Goal: Check status: Check status

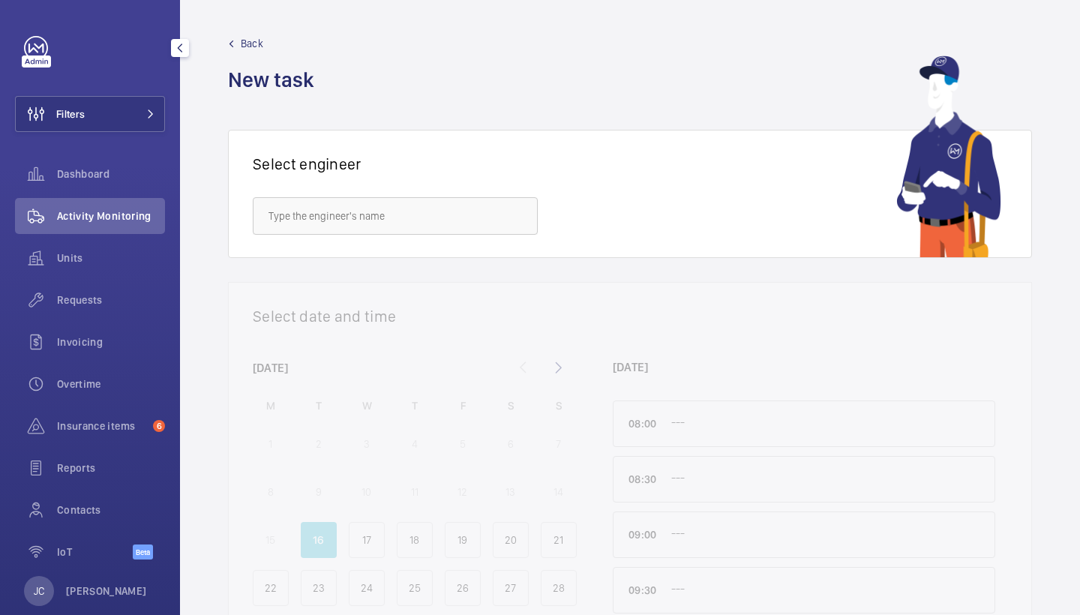
click at [147, 122] on button "Filters" at bounding box center [90, 114] width 150 height 36
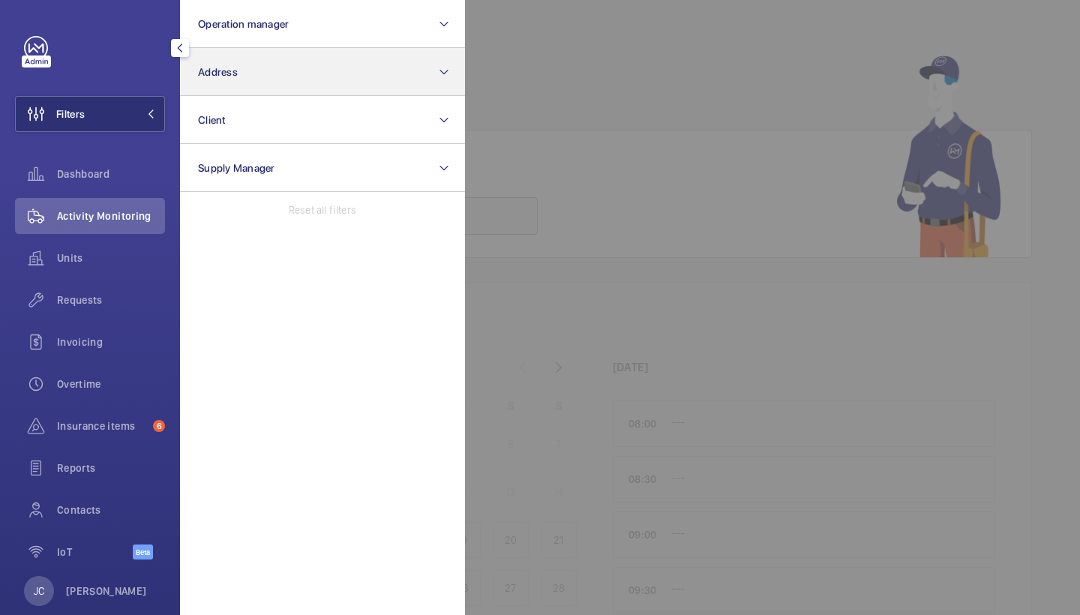
click at [260, 92] on button "Address" at bounding box center [322, 72] width 285 height 48
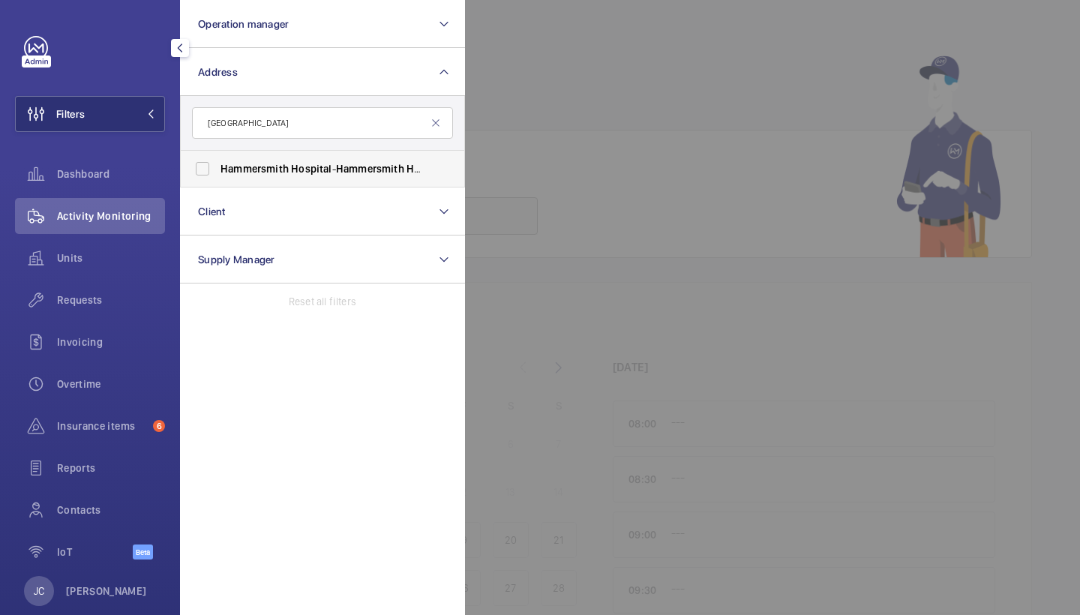
type input "[GEOGRAPHIC_DATA]"
click at [283, 176] on label "[GEOGRAPHIC_DATA] - [GEOGRAPHIC_DATA] , [STREET_ADDRESS]" at bounding box center [311, 169] width 261 height 36
click at [218, 176] on input "[GEOGRAPHIC_DATA] - [GEOGRAPHIC_DATA] , [STREET_ADDRESS]" at bounding box center [203, 169] width 30 height 30
checkbox input "true"
click at [142, 263] on span "Units" at bounding box center [111, 258] width 108 height 15
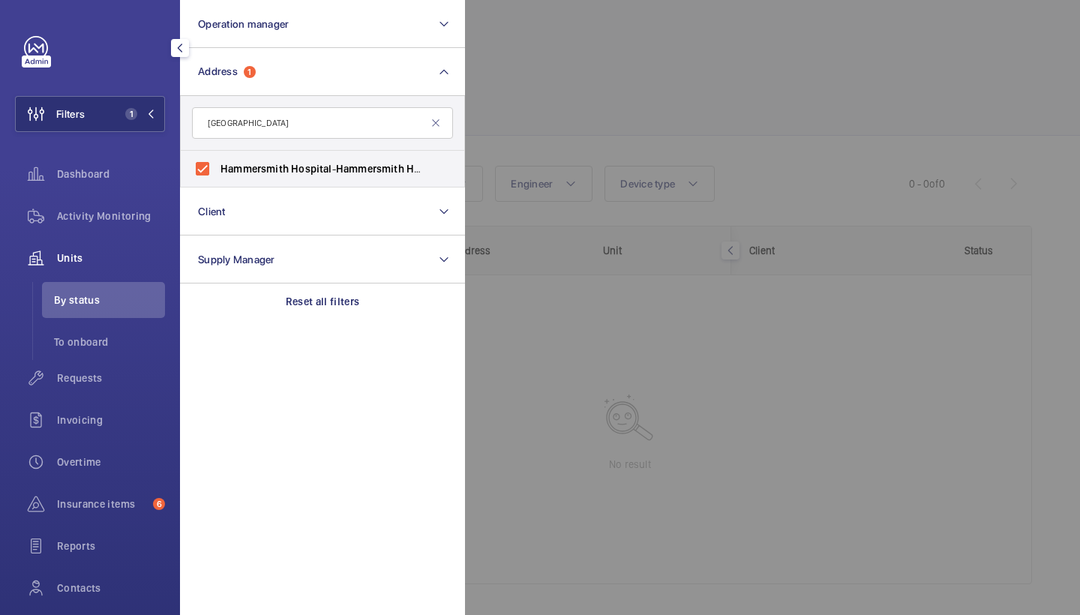
drag, startPoint x: 140, startPoint y: 219, endPoint x: 170, endPoint y: 197, distance: 37.5
click at [140, 219] on span "Activity Monitoring" at bounding box center [111, 216] width 108 height 15
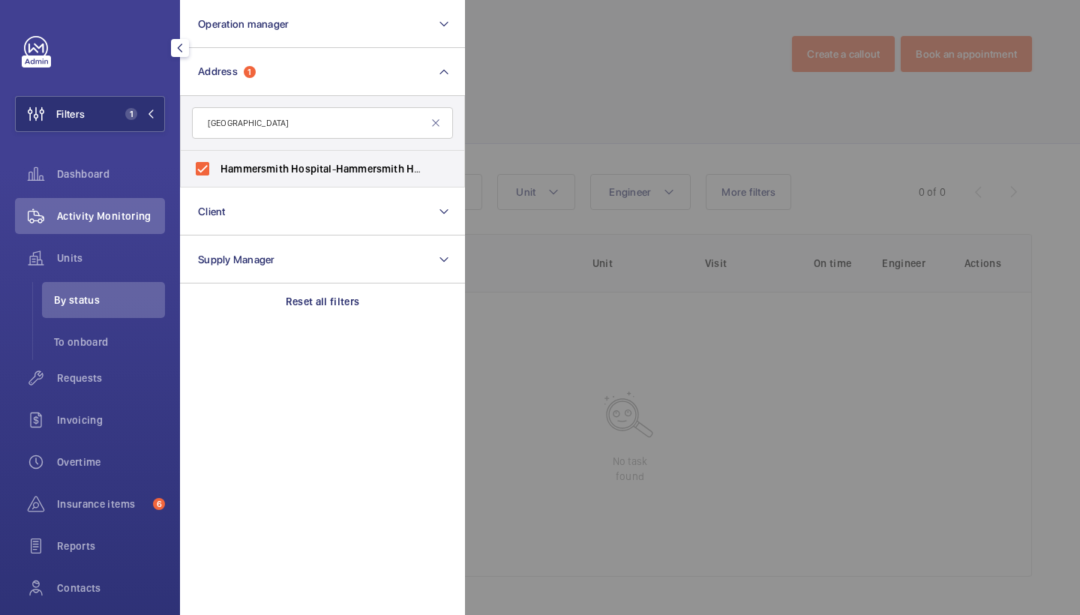
click at [689, 126] on div at bounding box center [1005, 307] width 1080 height 615
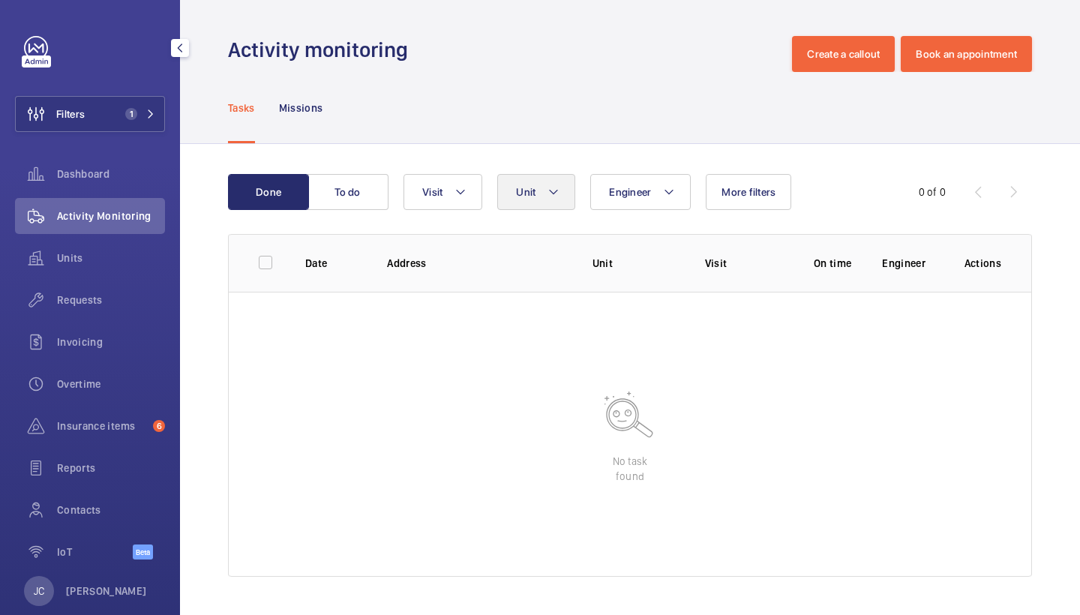
click at [562, 188] on button "Unit" at bounding box center [536, 192] width 78 height 36
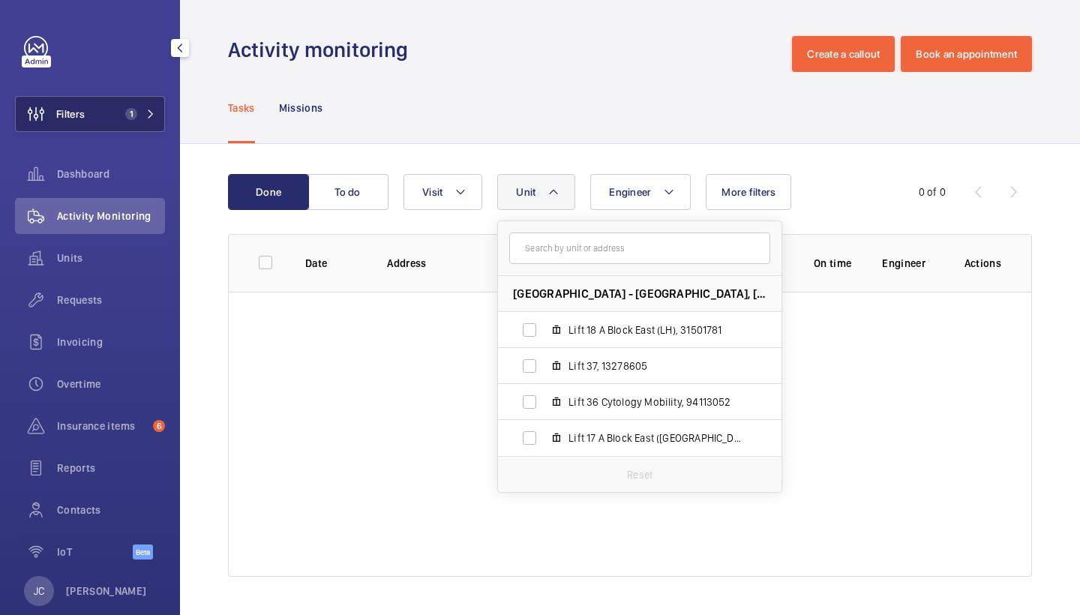
click at [131, 108] on span "1" at bounding box center [131, 114] width 12 height 12
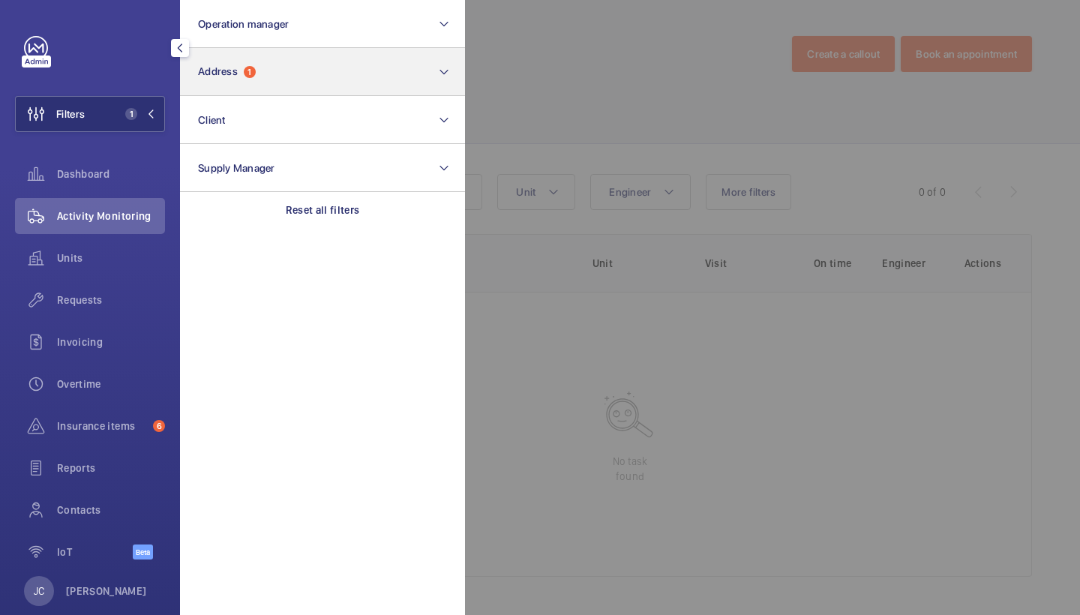
click at [262, 71] on button "Address 1" at bounding box center [322, 72] width 285 height 48
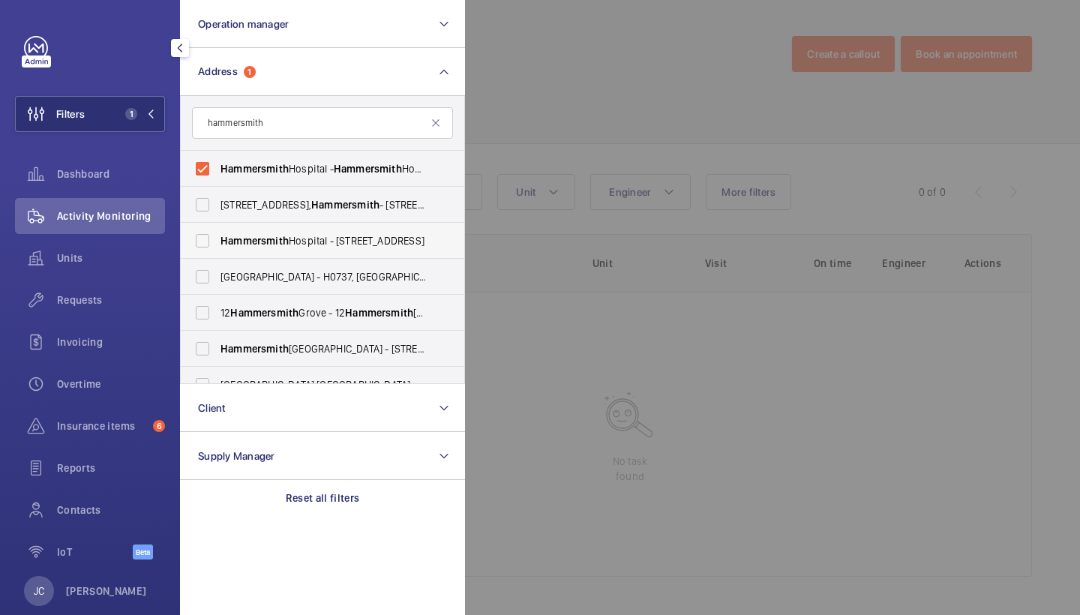
type input "hammersmith"
click at [317, 244] on span "Hammersmith Hospital - 72 Du Cane Rd, LONDON W12 0HS" at bounding box center [324, 240] width 206 height 15
click at [218, 244] on input "Hammersmith Hospital - 72 Du Cane Rd, LONDON W12 0HS" at bounding box center [203, 241] width 30 height 30
checkbox input "true"
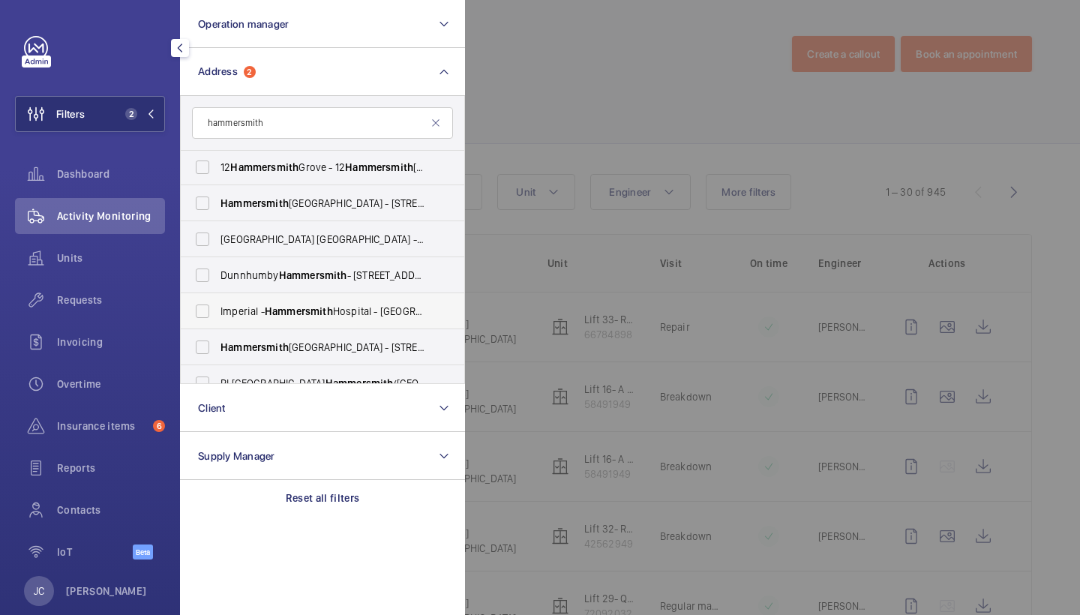
scroll to position [146, 0]
click at [350, 311] on span "Imperial - Hammersmith Hospital - W12 0HS, LONDON W12 0HS" at bounding box center [324, 310] width 206 height 15
click at [218, 311] on input "Imperial - Hammersmith Hospital - W12 0HS, LONDON W12 0HS" at bounding box center [203, 311] width 30 height 30
checkbox input "true"
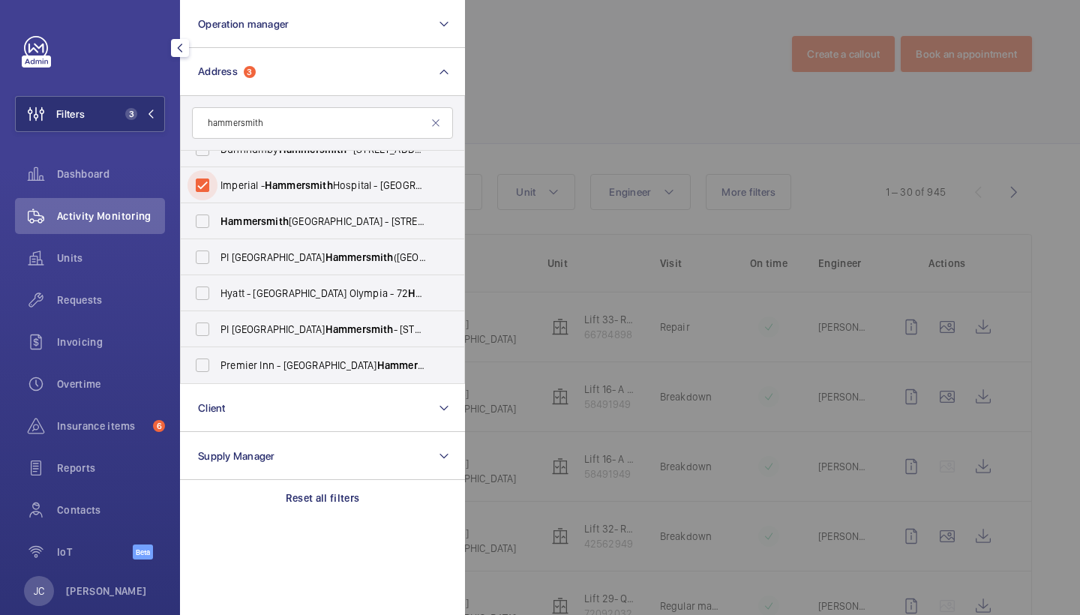
scroll to position [272, 0]
click at [596, 146] on div at bounding box center [1005, 307] width 1080 height 615
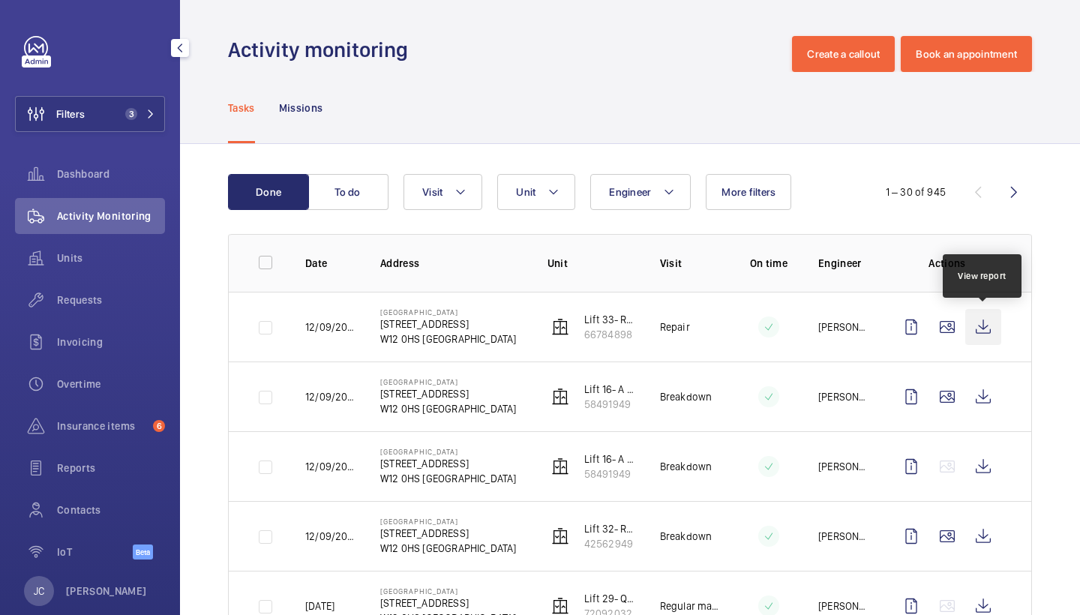
click at [987, 318] on wm-front-icon-button at bounding box center [984, 327] width 36 height 36
click at [101, 299] on span "Requests" at bounding box center [111, 300] width 108 height 15
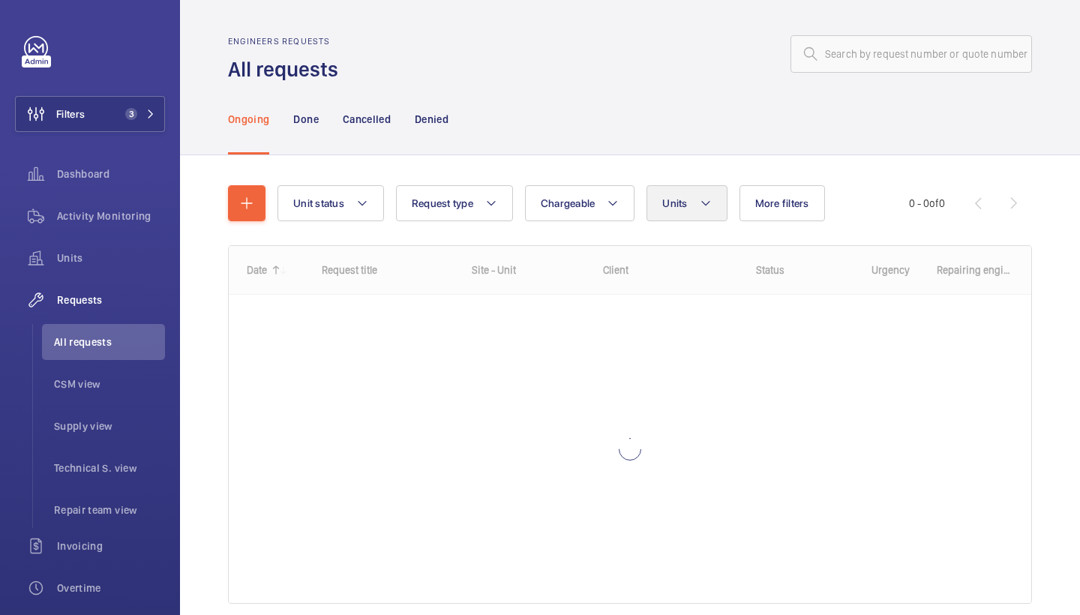
click at [702, 207] on mat-icon at bounding box center [706, 203] width 12 height 18
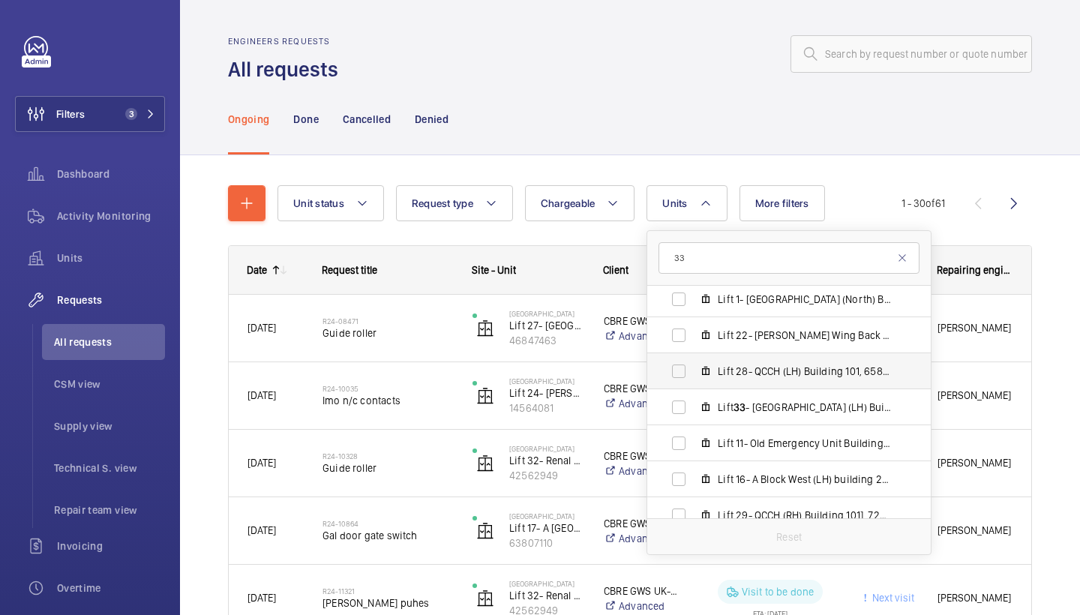
scroll to position [1629, 0]
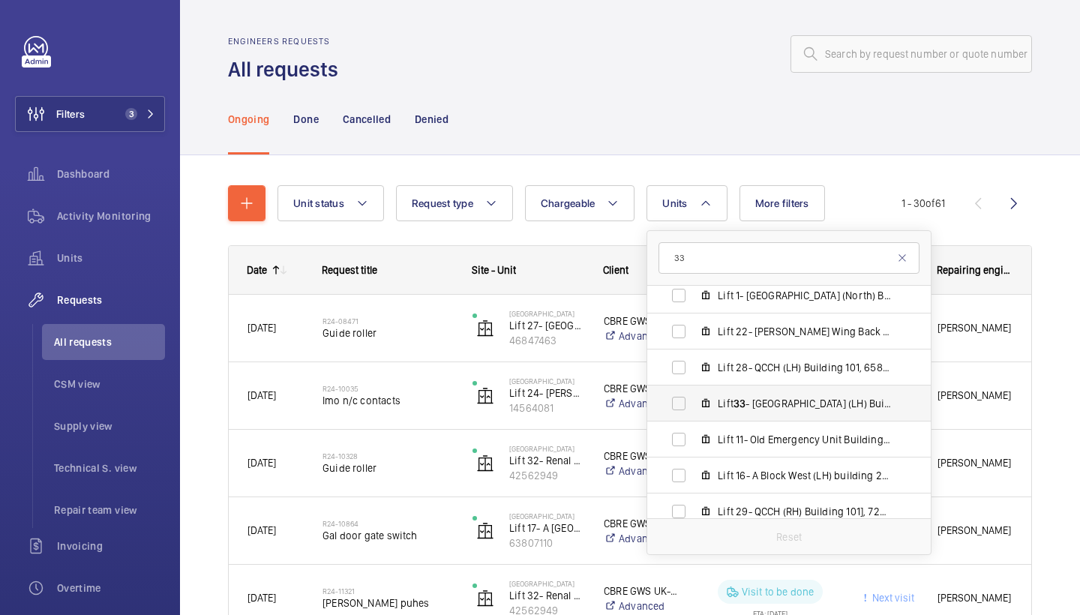
type input "33"
click at [767, 394] on label "Lift 33 - Renal Building (LH) Building 555, 66784898" at bounding box center [778, 404] width 260 height 36
click at [694, 394] on input "Lift 33 - Renal Building (LH) Building 555, 66784898" at bounding box center [679, 404] width 30 height 30
checkbox input "true"
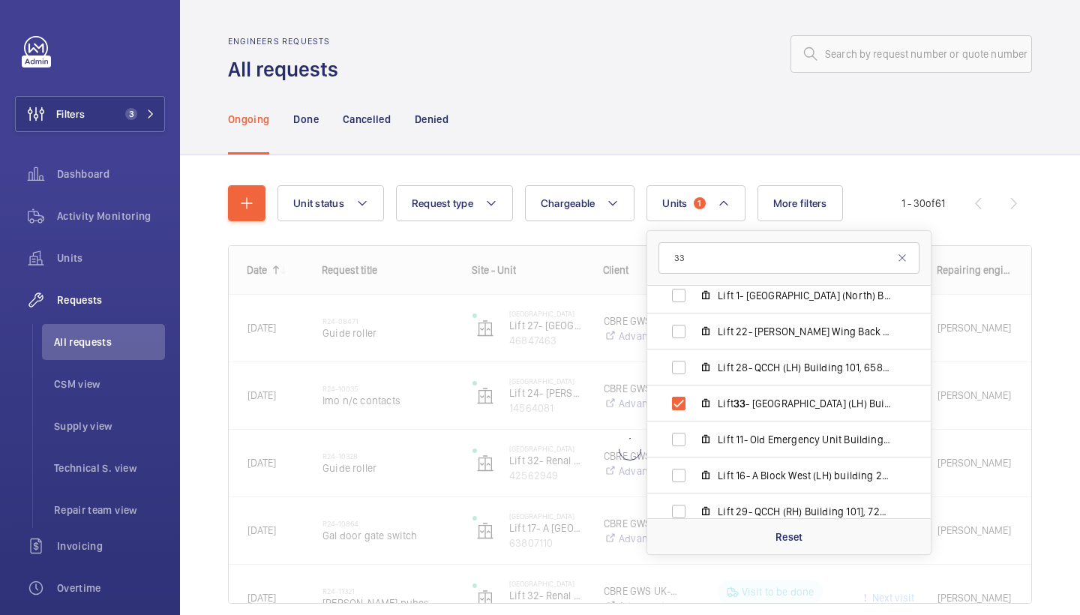
click at [690, 111] on div "Ongoing Done Cancelled Denied" at bounding box center [630, 118] width 804 height 71
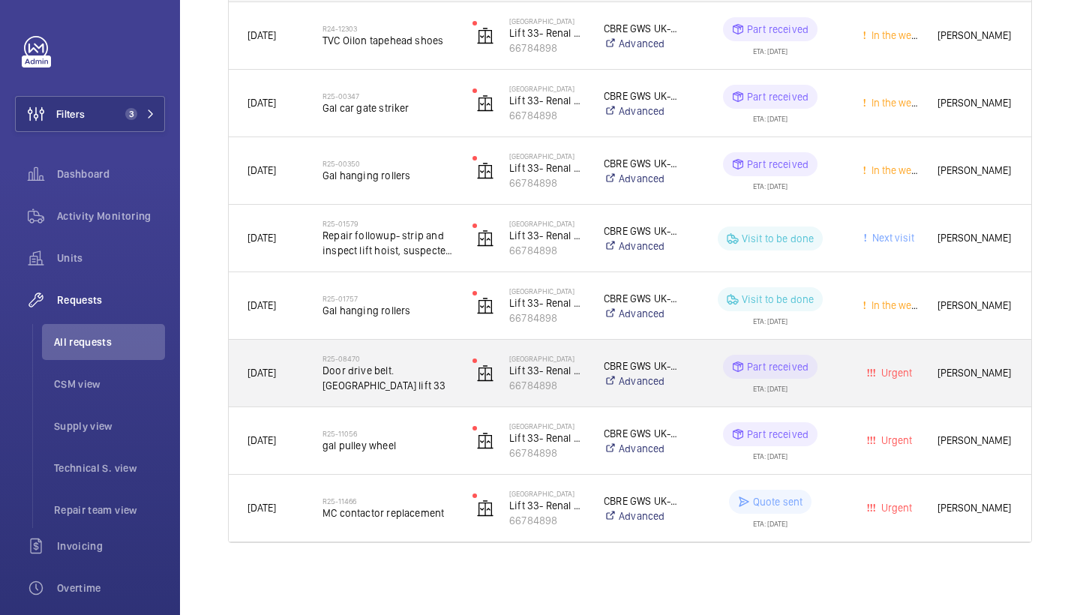
scroll to position [293, 0]
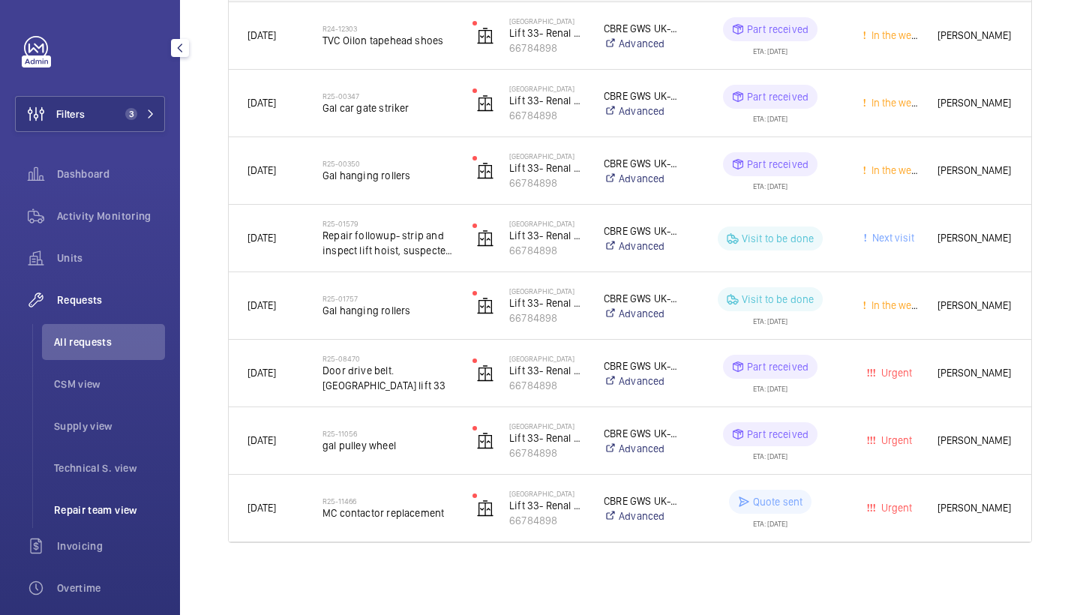
click at [110, 500] on li "Repair team view" at bounding box center [103, 510] width 123 height 36
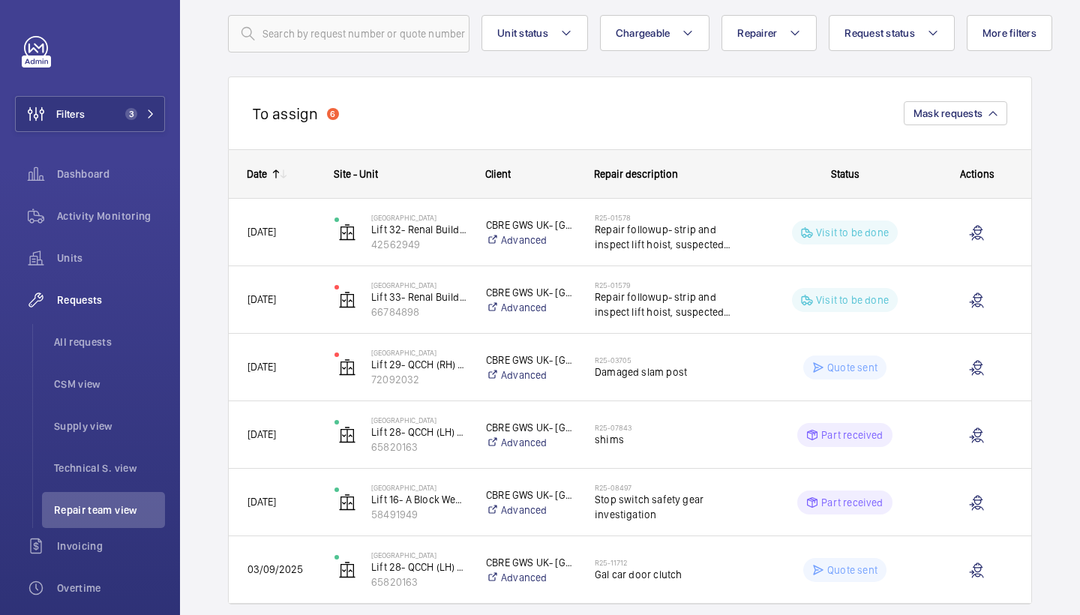
scroll to position [125, 0]
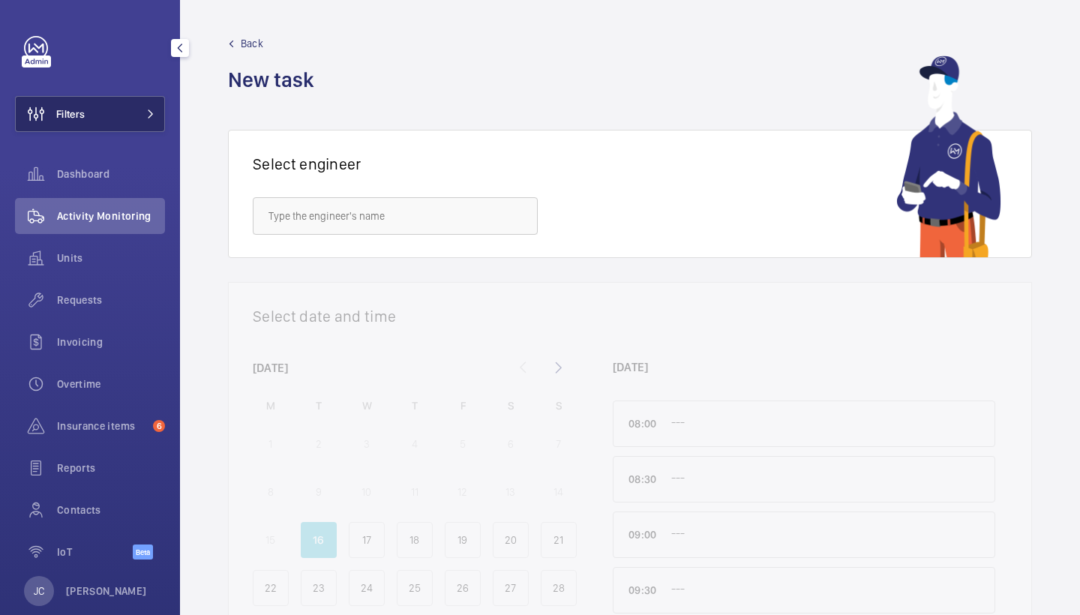
click at [109, 115] on button "Filters" at bounding box center [90, 114] width 150 height 36
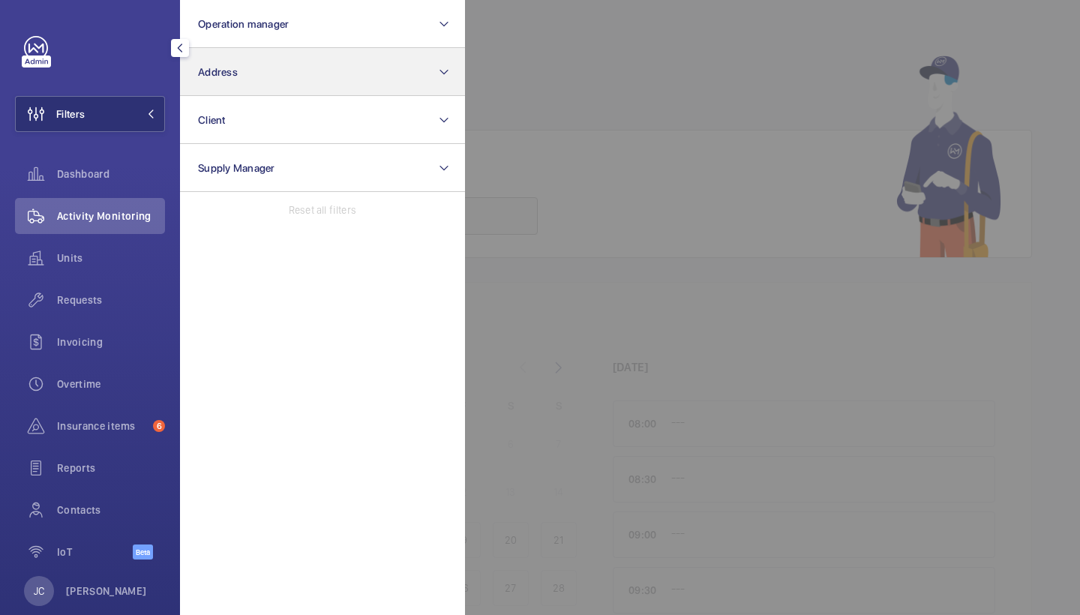
click at [240, 71] on button "Address" at bounding box center [322, 72] width 285 height 48
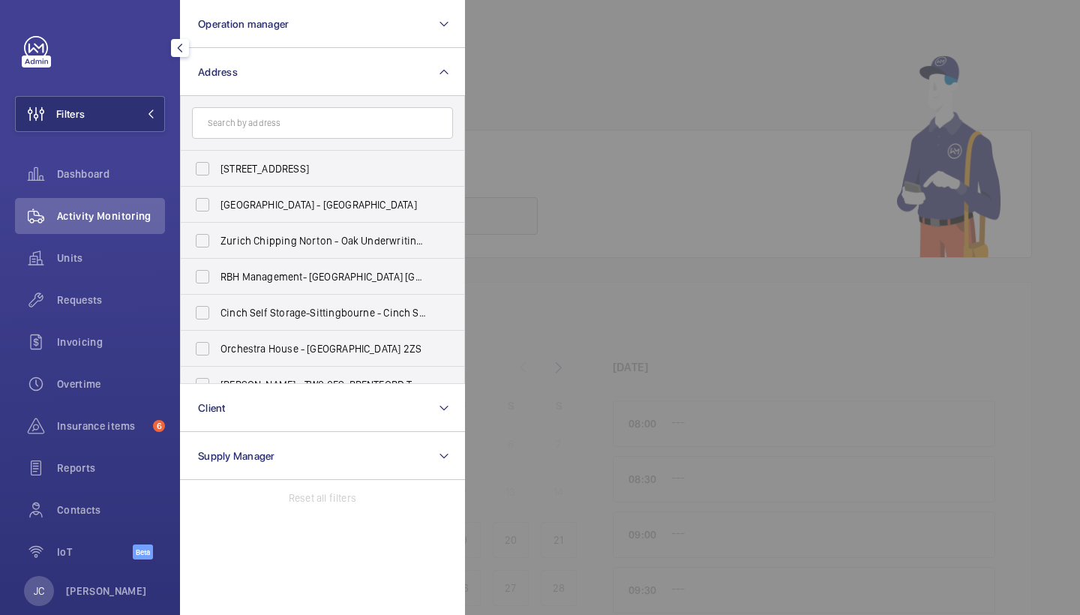
click at [278, 104] on form at bounding box center [323, 123] width 284 height 55
click at [273, 120] on input "text" at bounding box center [322, 123] width 261 height 32
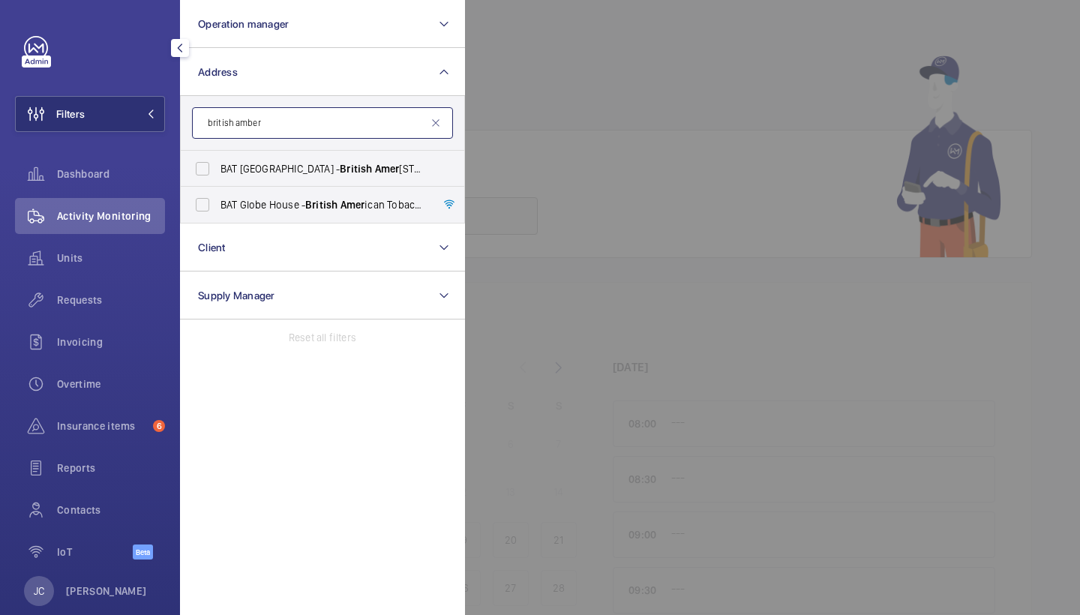
type input "british amber"
drag, startPoint x: 279, startPoint y: 113, endPoint x: 312, endPoint y: 192, distance: 86.1
click at [312, 192] on label "BAT [GEOGRAPHIC_DATA] - [GEOGRAPHIC_DATA] ican Tobacco Global Headquarters, [GE…" at bounding box center [311, 205] width 261 height 36
click at [218, 192] on input "BAT [GEOGRAPHIC_DATA] - [GEOGRAPHIC_DATA] ican Tobacco Global Headquarters, [GE…" at bounding box center [203, 205] width 30 height 30
checkbox input "true"
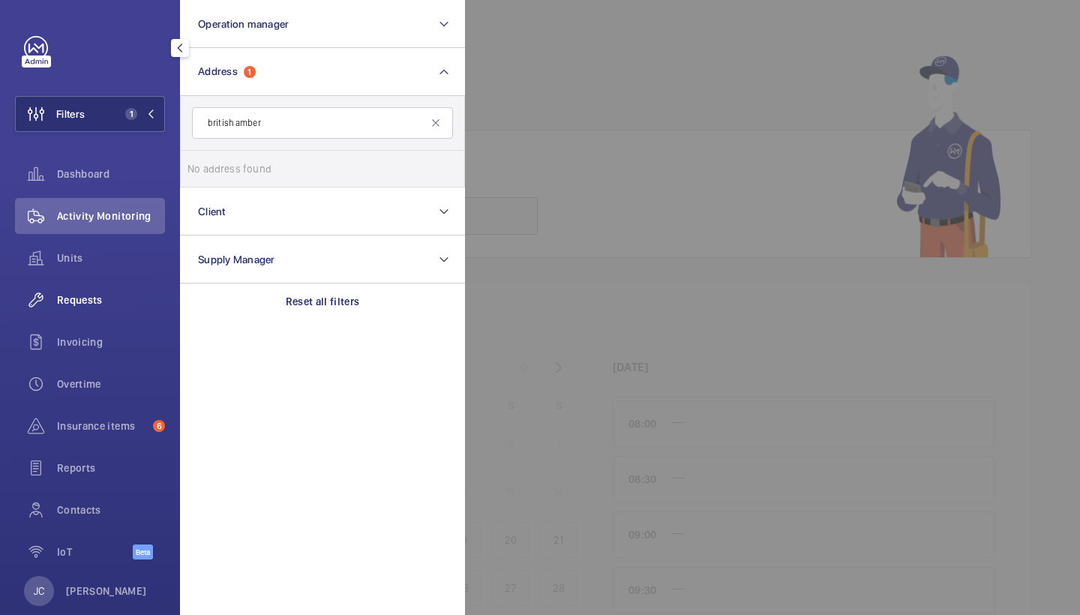
click at [126, 296] on span "Requests" at bounding box center [111, 300] width 108 height 15
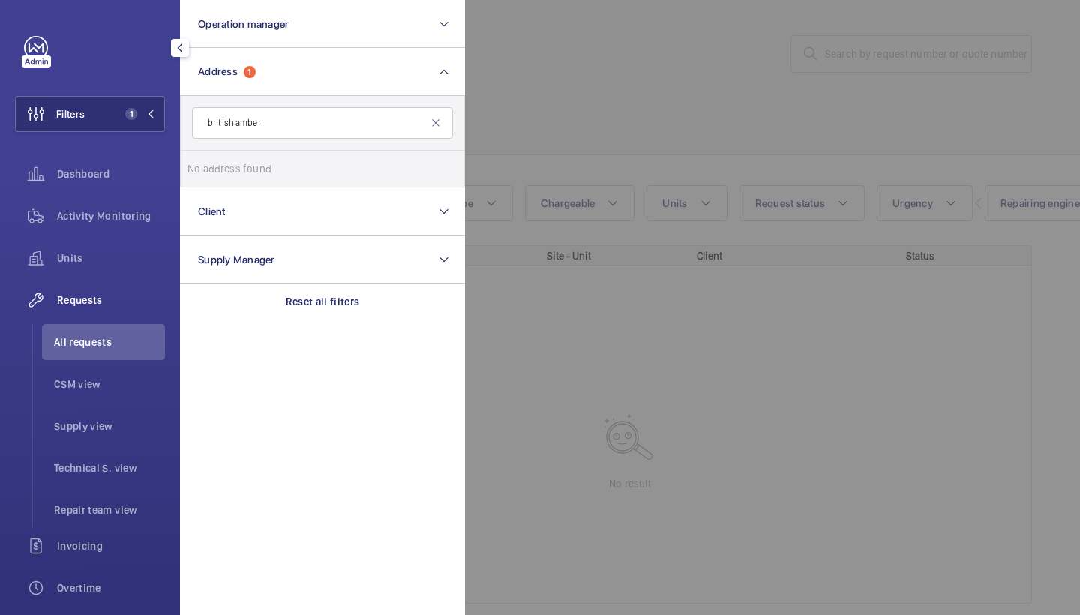
click at [661, 118] on div at bounding box center [1005, 307] width 1080 height 615
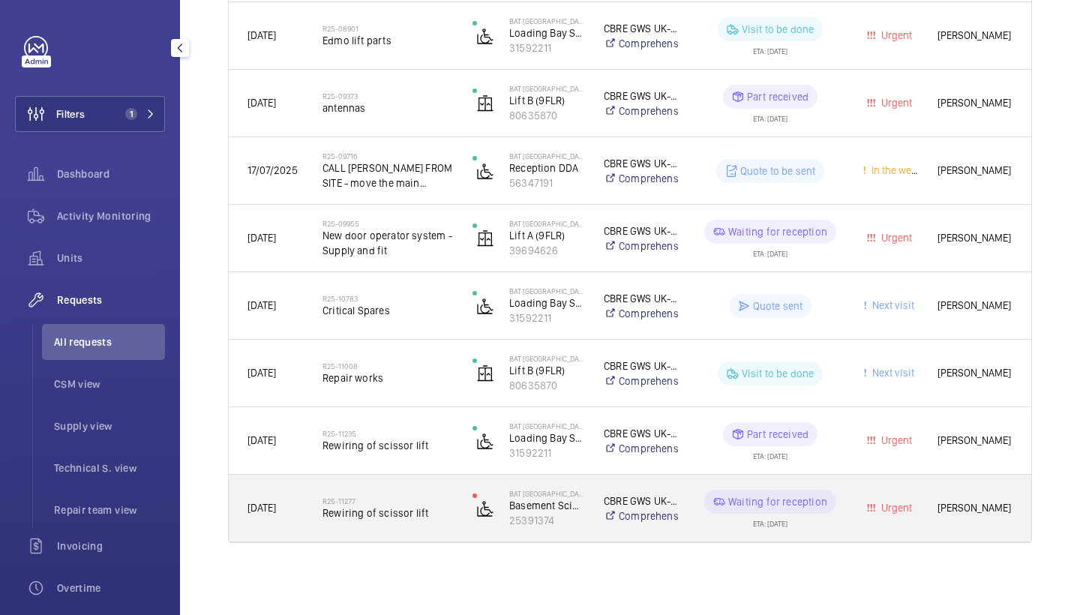
scroll to position [1035, 0]
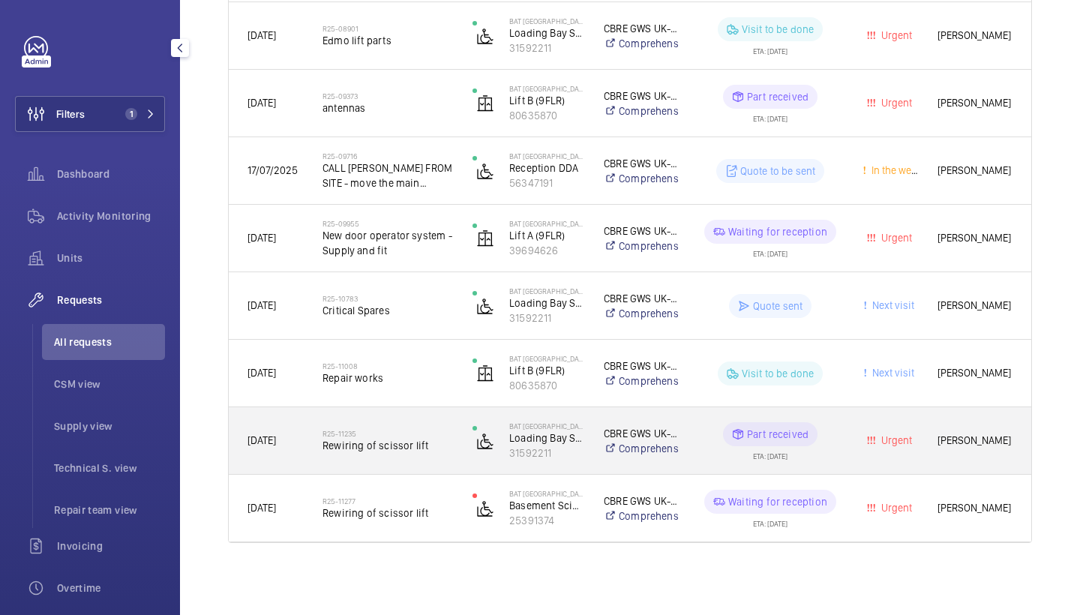
click at [386, 423] on div "R25-11235 Rewiring of scissor lift" at bounding box center [388, 441] width 131 height 44
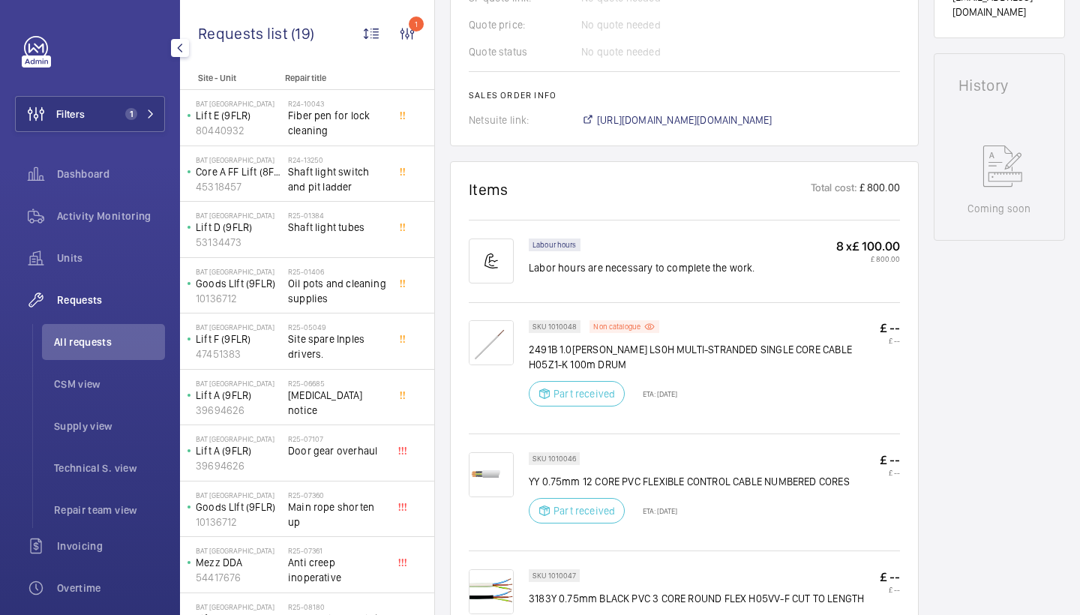
scroll to position [716, 0]
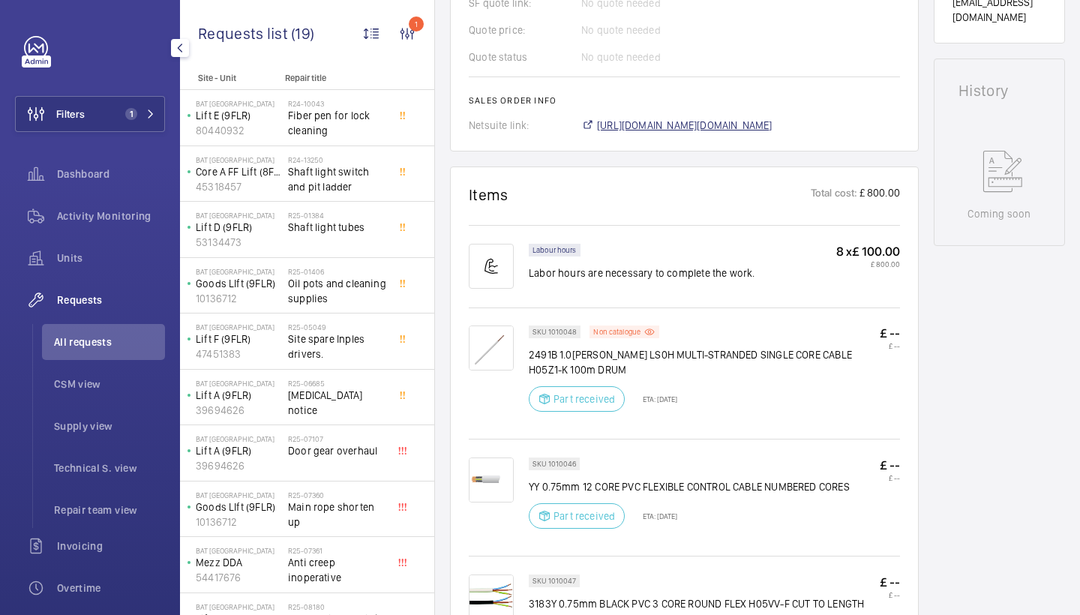
click at [677, 124] on span "[URL][DOMAIN_NAME][DOMAIN_NAME]" at bounding box center [685, 125] width 176 height 15
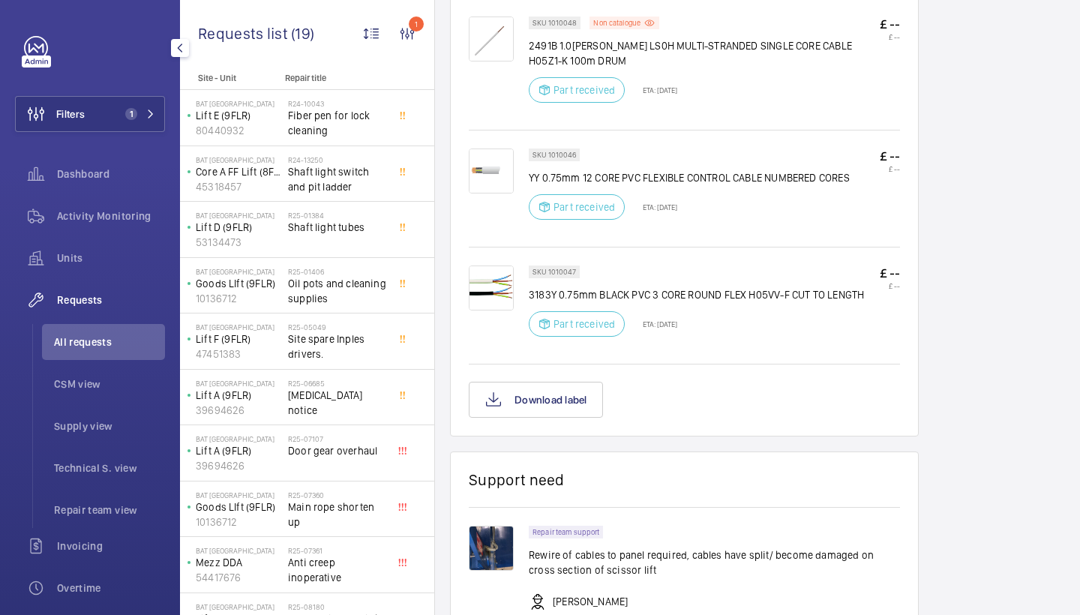
scroll to position [1027, 0]
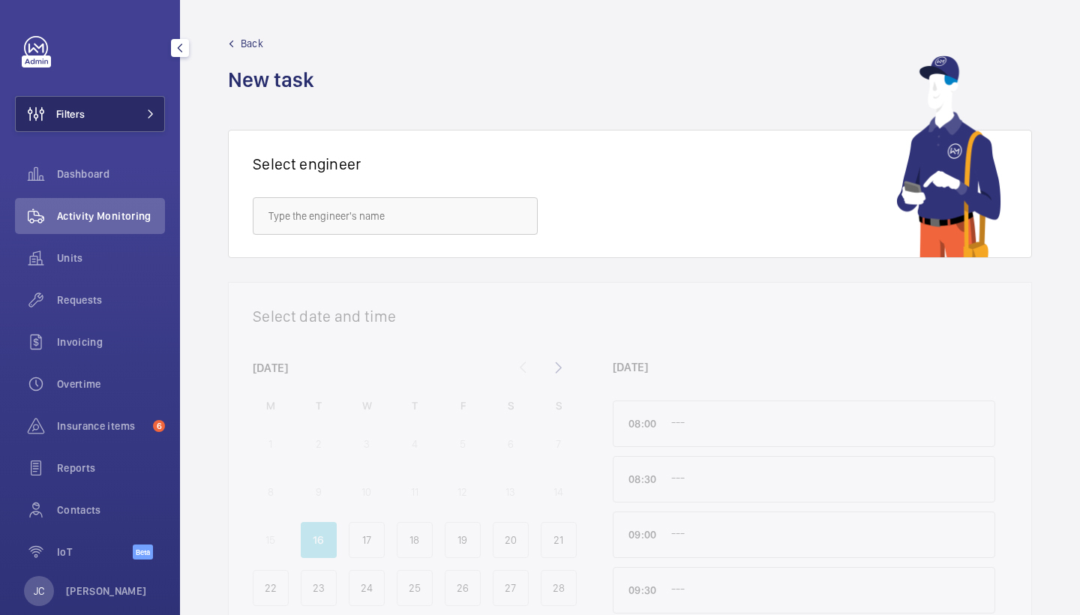
click at [122, 124] on button "Filters" at bounding box center [90, 114] width 150 height 36
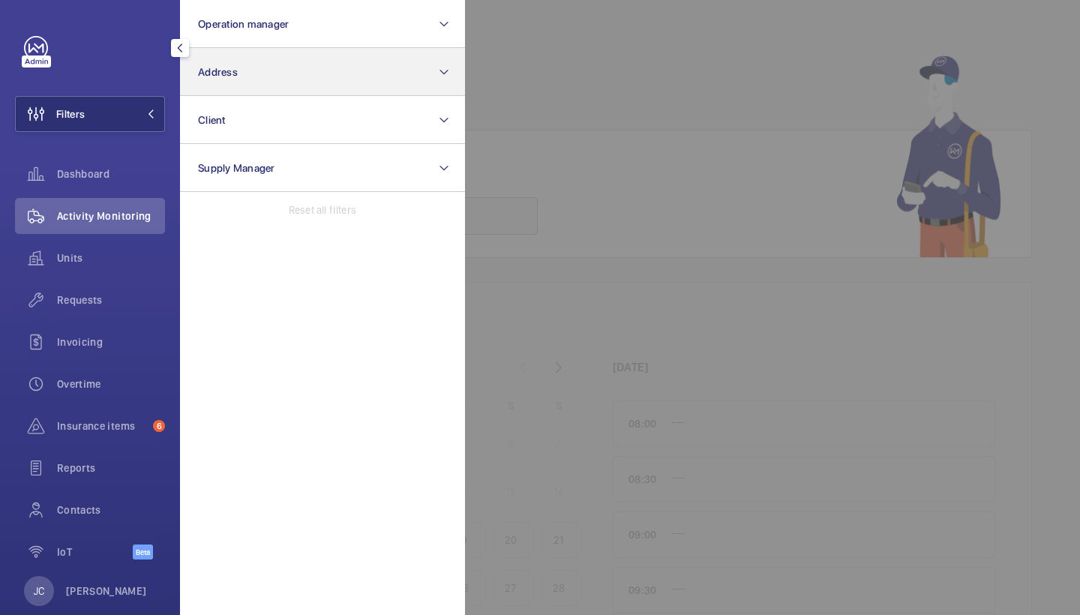
click at [274, 83] on button "Address" at bounding box center [322, 72] width 285 height 48
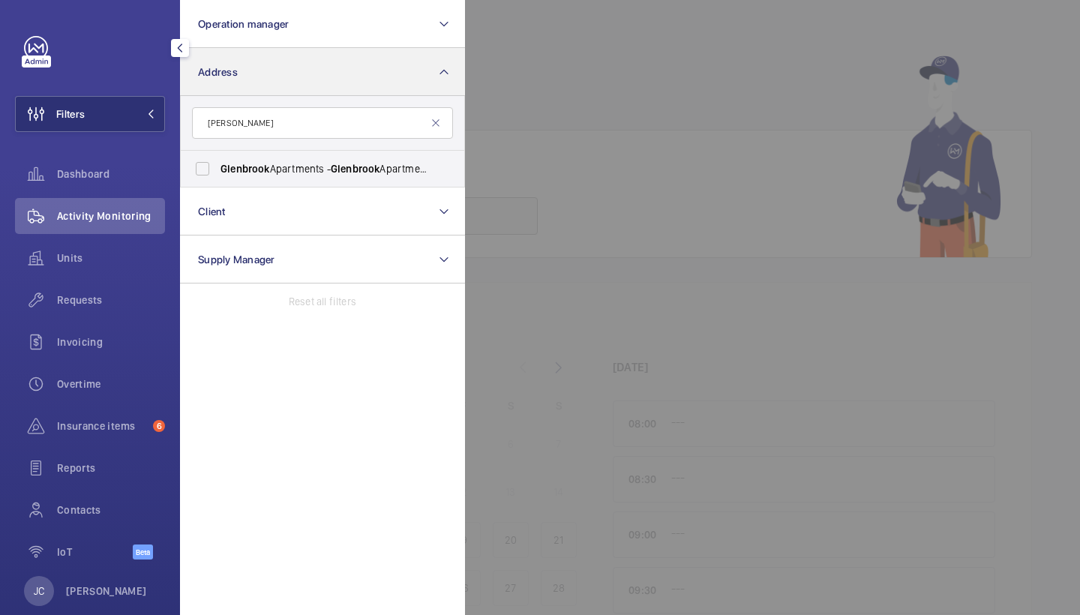
type input "glen brook"
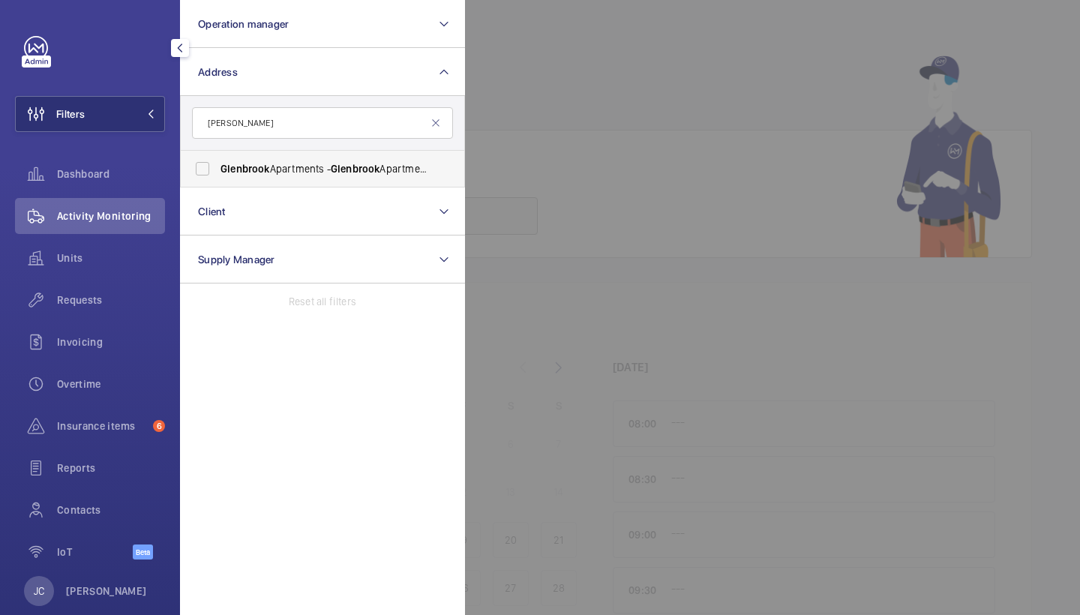
drag, startPoint x: 272, startPoint y: 84, endPoint x: 262, endPoint y: 161, distance: 77.2
click at [262, 161] on label "Glenbrook Apartments - Glenbrook Apartments, LONDON W6 0DJ" at bounding box center [311, 169] width 261 height 36
click at [218, 161] on input "Glenbrook Apartments - Glenbrook Apartments, LONDON W6 0DJ" at bounding box center [203, 169] width 30 height 30
checkbox input "true"
click at [121, 284] on div "Requests" at bounding box center [90, 300] width 150 height 36
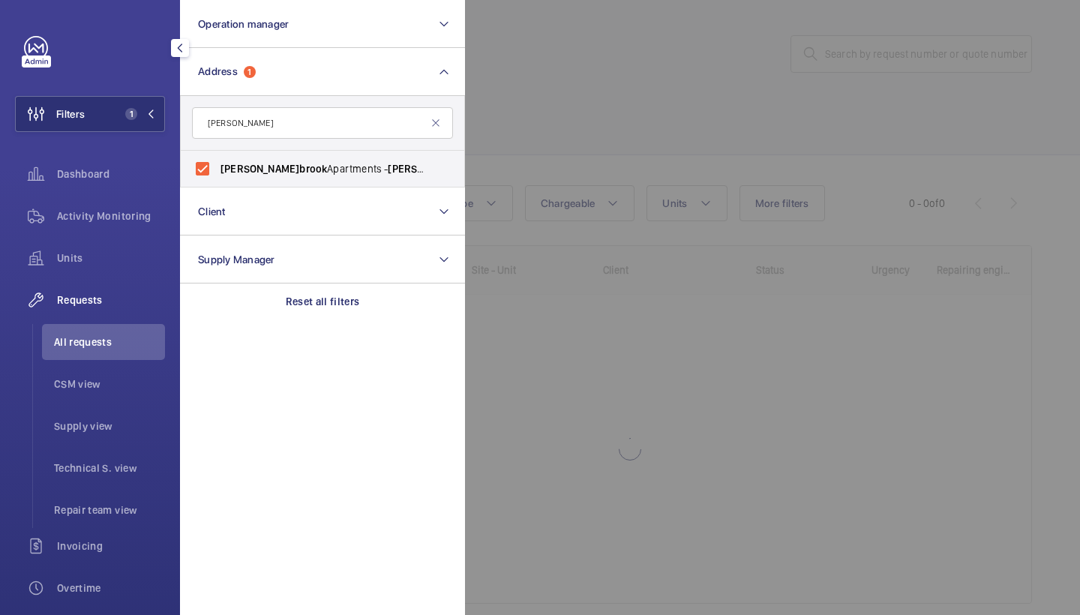
click at [673, 89] on div at bounding box center [1005, 307] width 1080 height 615
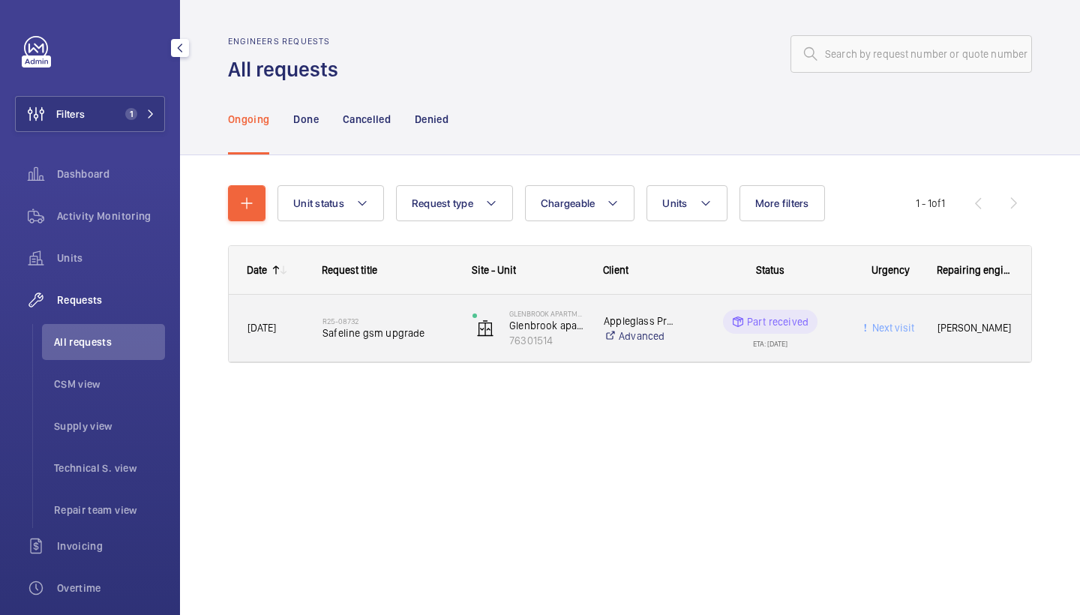
click at [418, 350] on div "R25-08732 Safeline gsm upgrade" at bounding box center [388, 329] width 131 height 44
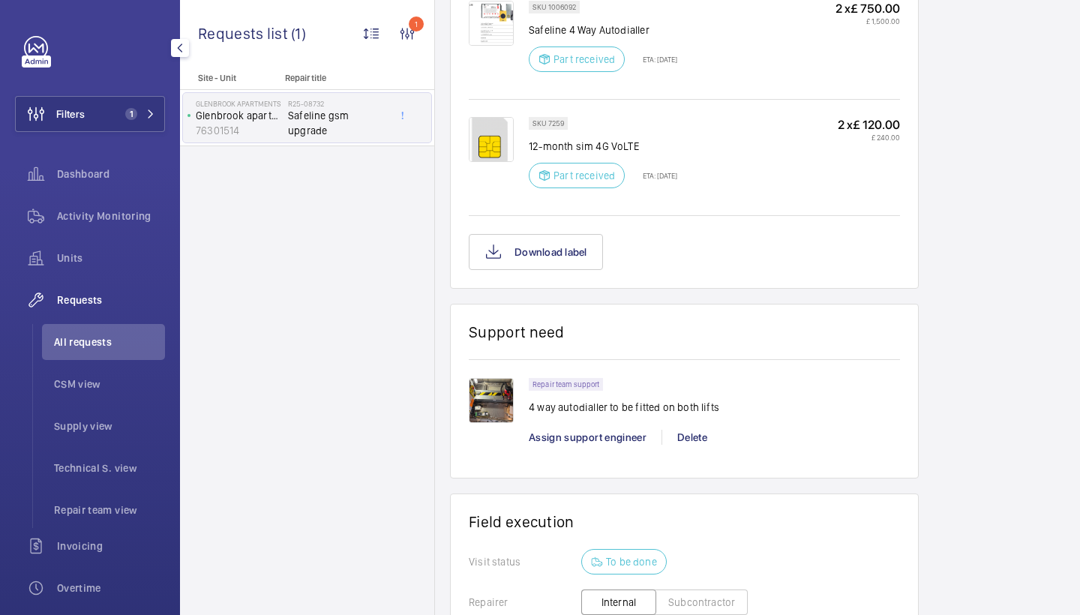
scroll to position [960, 0]
